Goal: Go to known website: Access a specific website the user already knows

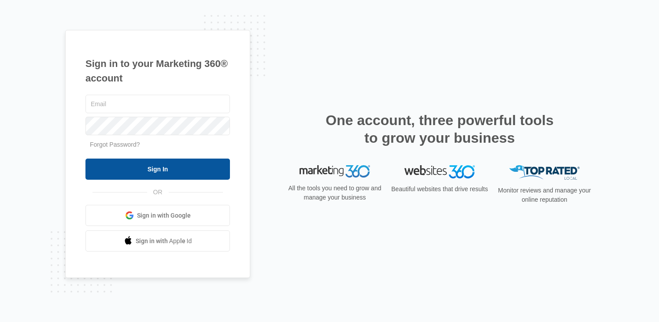
type input "taylor.duryea@madwire.com"
click at [203, 160] on input "Sign In" at bounding box center [157, 169] width 144 height 21
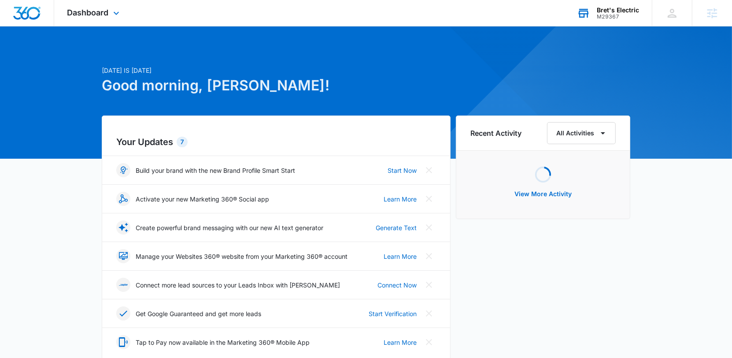
click at [606, 5] on div "Bret's Electric M29367 Your Accounts View All" at bounding box center [608, 13] width 88 height 26
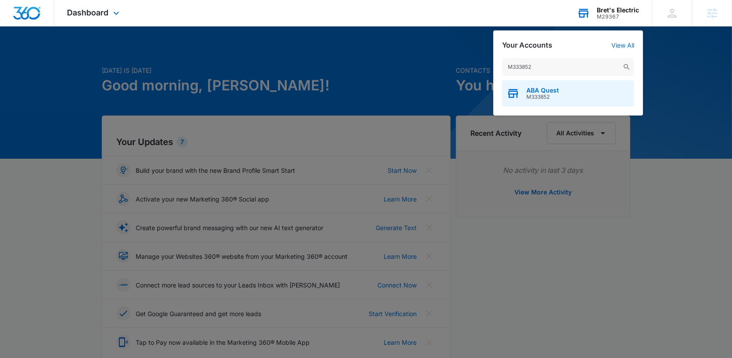
type input "M333852"
click at [575, 88] on div "ABA Quest M333852" at bounding box center [568, 93] width 132 height 26
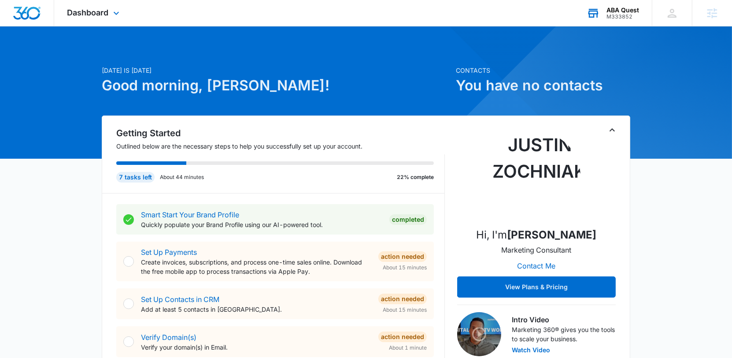
click at [109, 18] on div "Dashboard Apps Reputation Websites Forms CRM Email Social Shop Content Ads Inte…" at bounding box center [94, 13] width 81 height 26
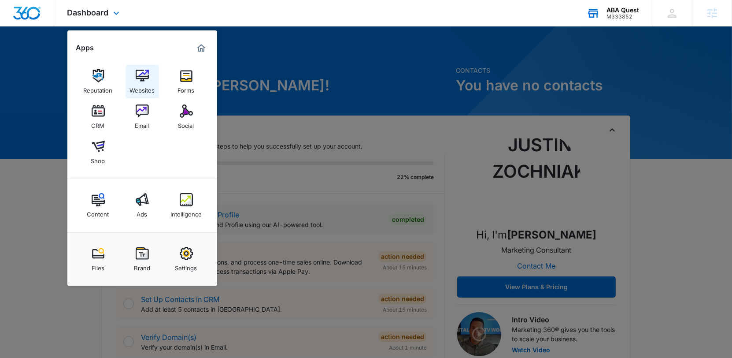
click at [135, 86] on div "Websites" at bounding box center [141, 87] width 25 height 11
